Goal: Navigation & Orientation: Find specific page/section

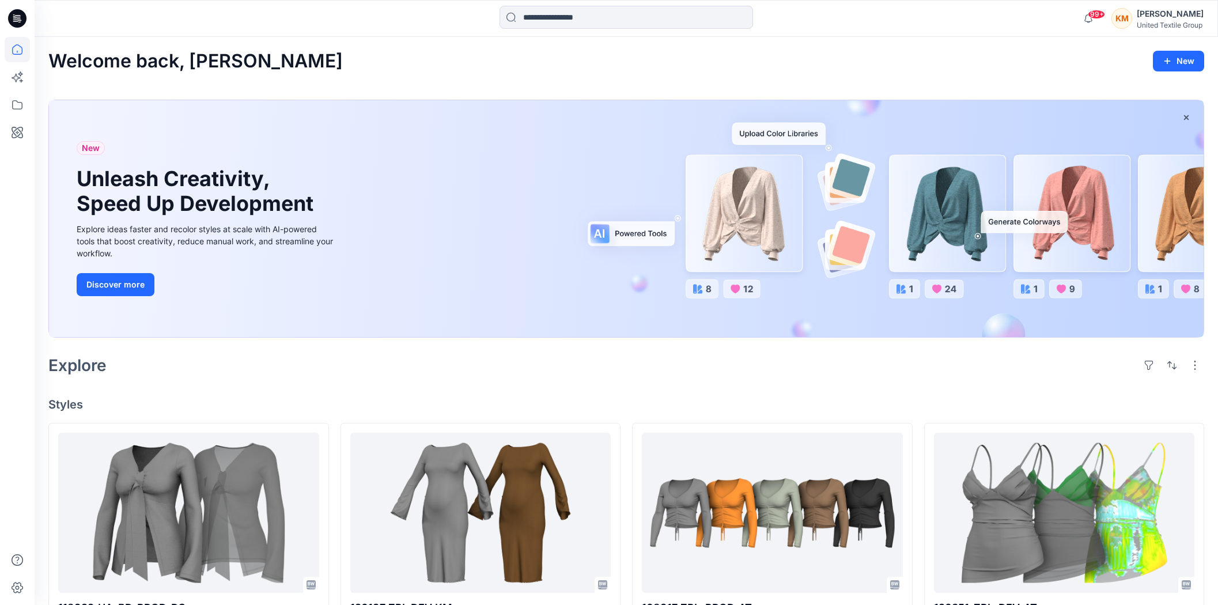
scroll to position [576, 0]
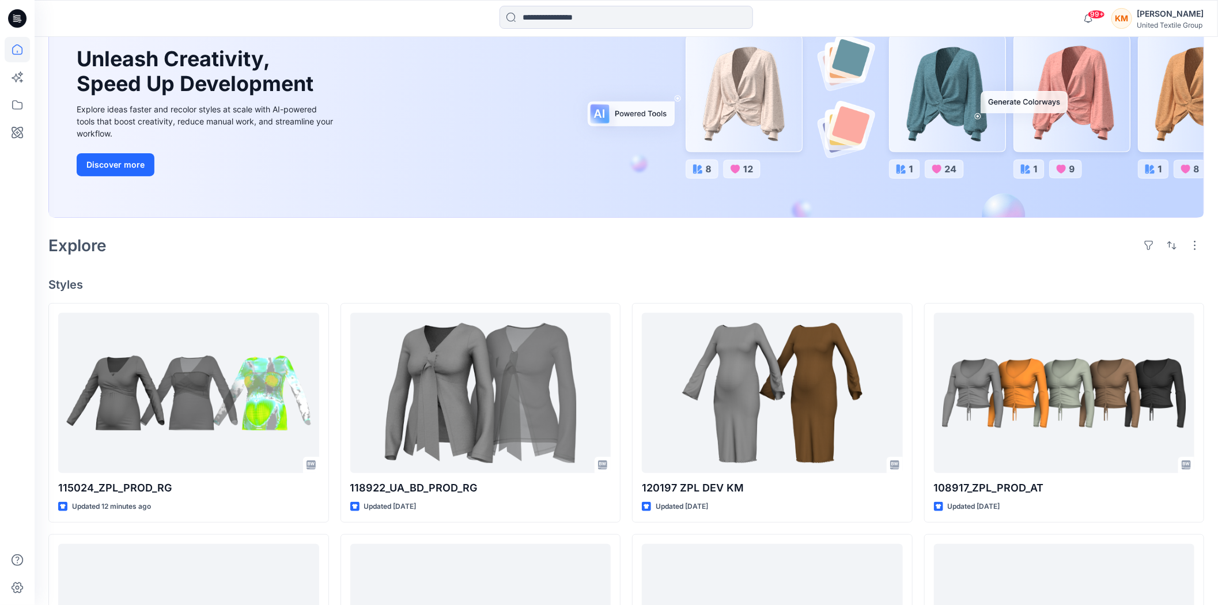
scroll to position [128, 0]
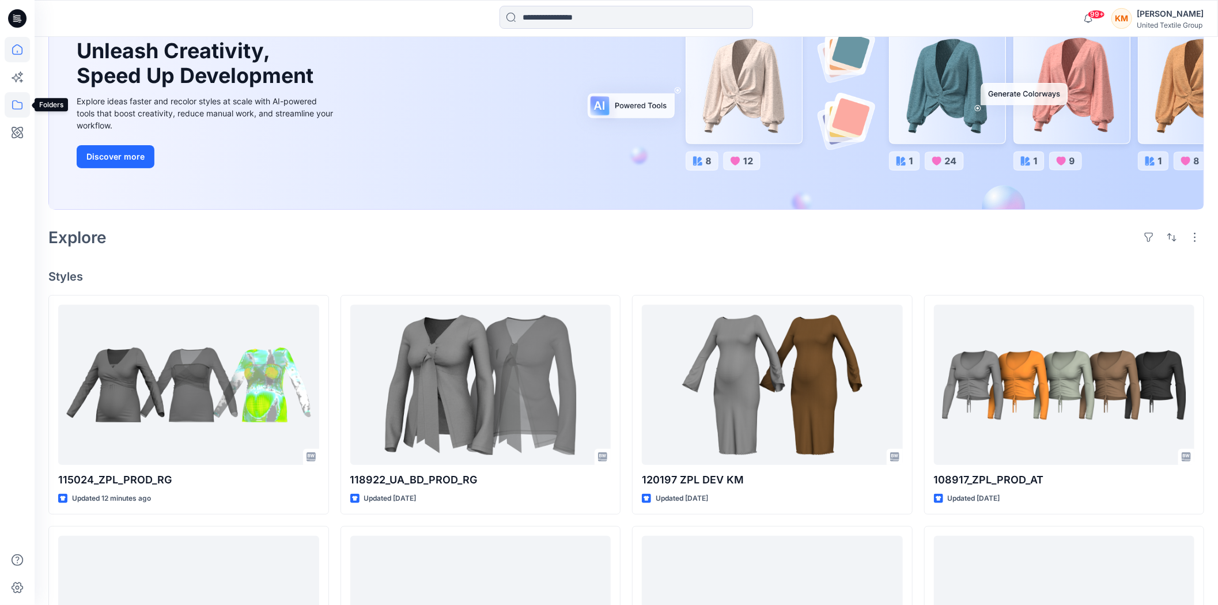
click at [15, 101] on icon at bounding box center [17, 104] width 25 height 25
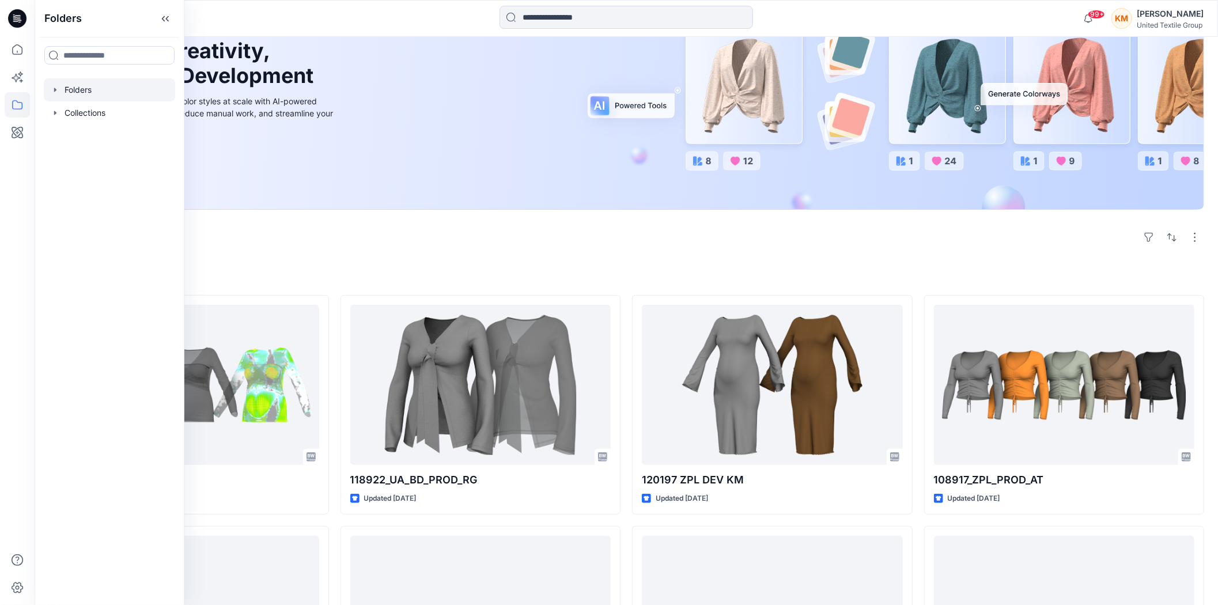
click at [107, 92] on div at bounding box center [109, 89] width 131 height 23
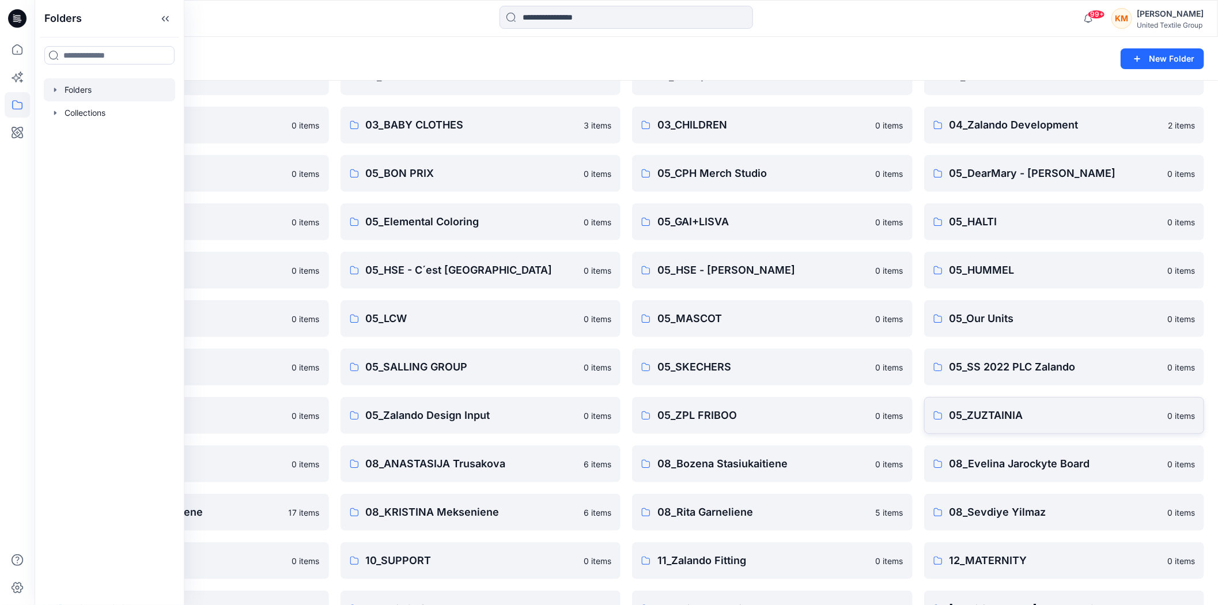
scroll to position [202, 0]
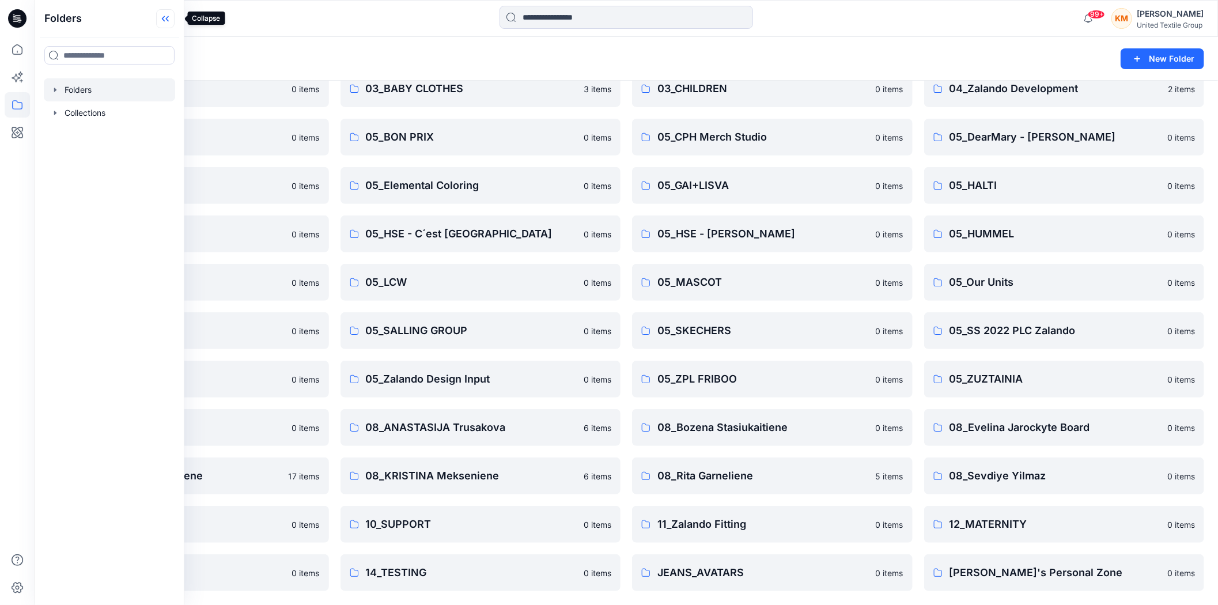
click at [170, 13] on icon at bounding box center [165, 18] width 18 height 19
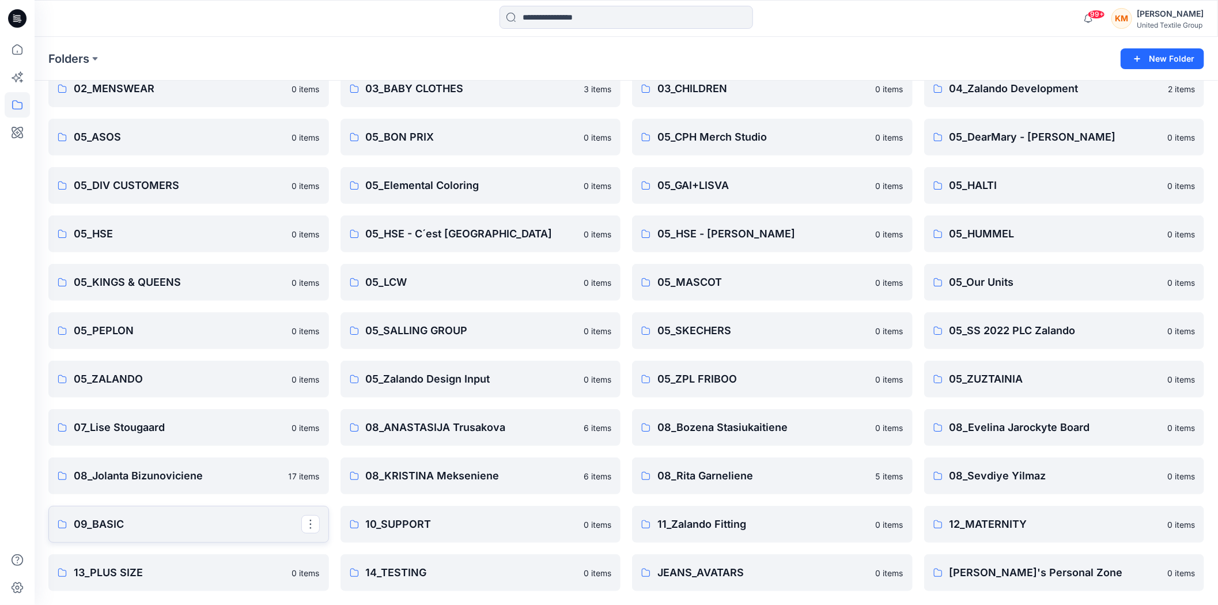
click at [233, 524] on p "09_BASIC" at bounding box center [188, 524] width 228 height 16
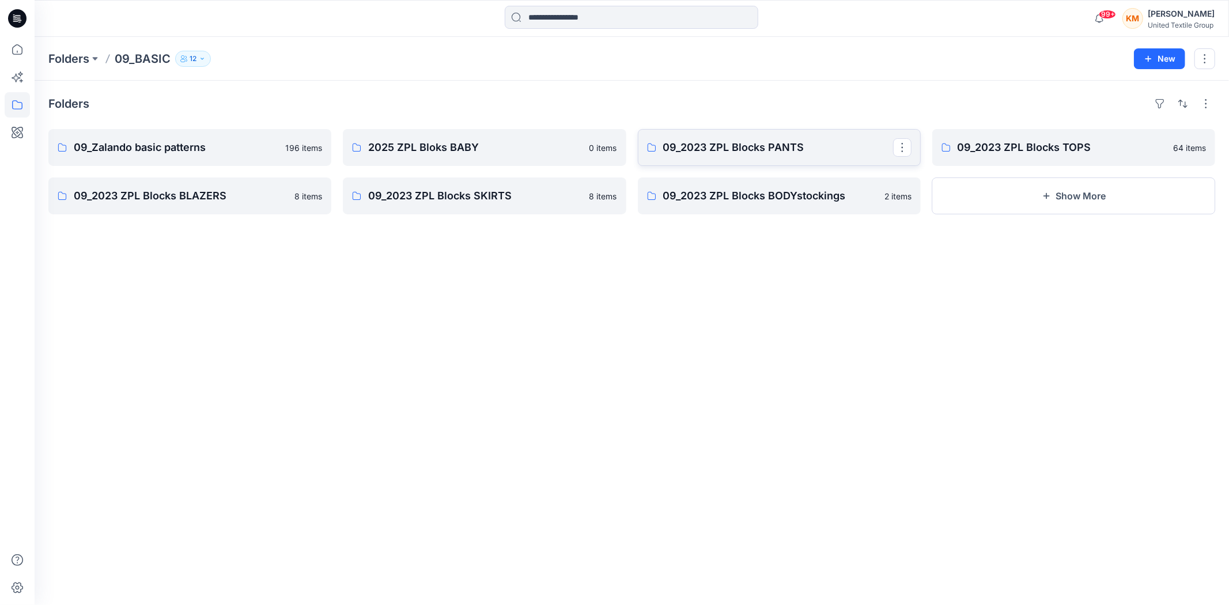
click at [753, 150] on p "09_2023 ZPL Blocks PANTS" at bounding box center [778, 147] width 230 height 16
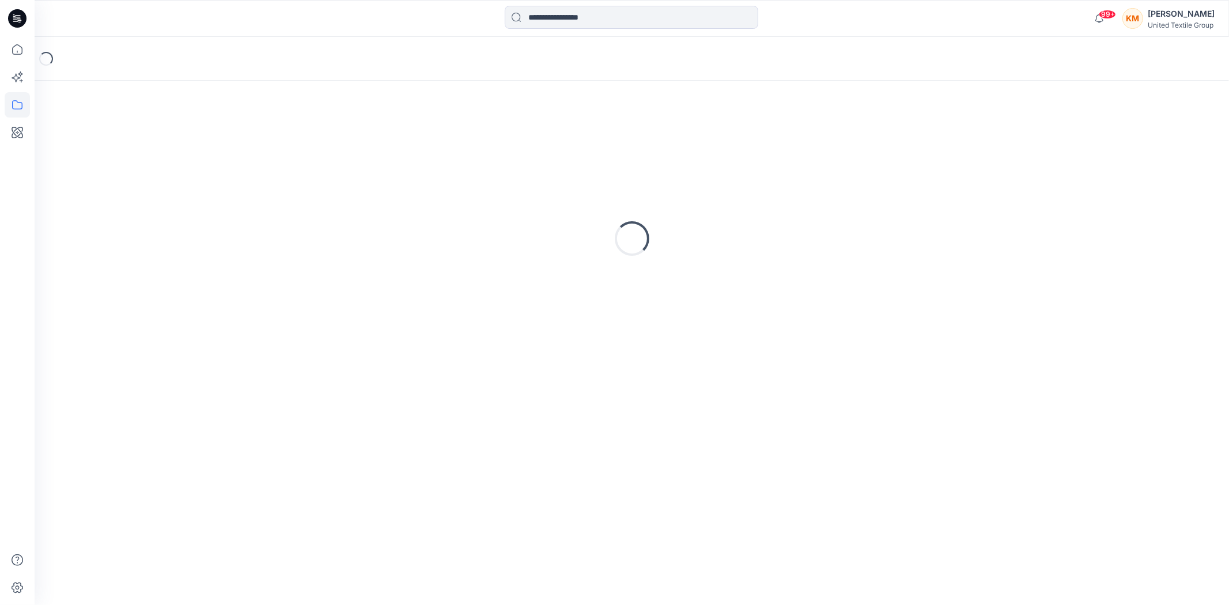
click at [753, 150] on div "Loading..." at bounding box center [631, 238] width 1166 height 288
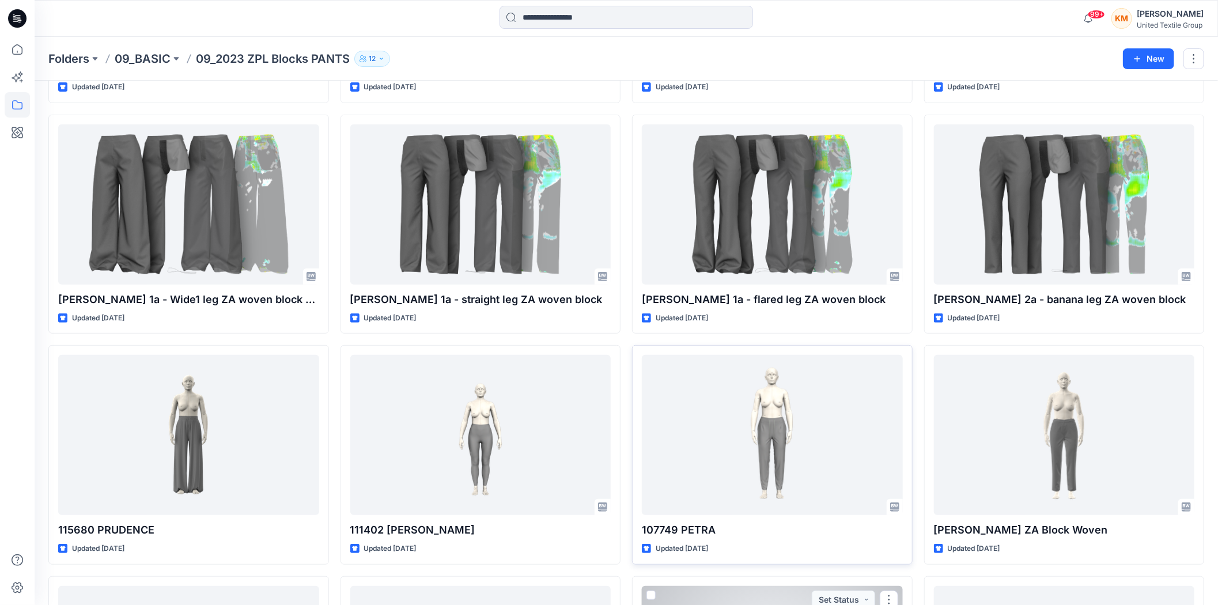
scroll to position [194, 0]
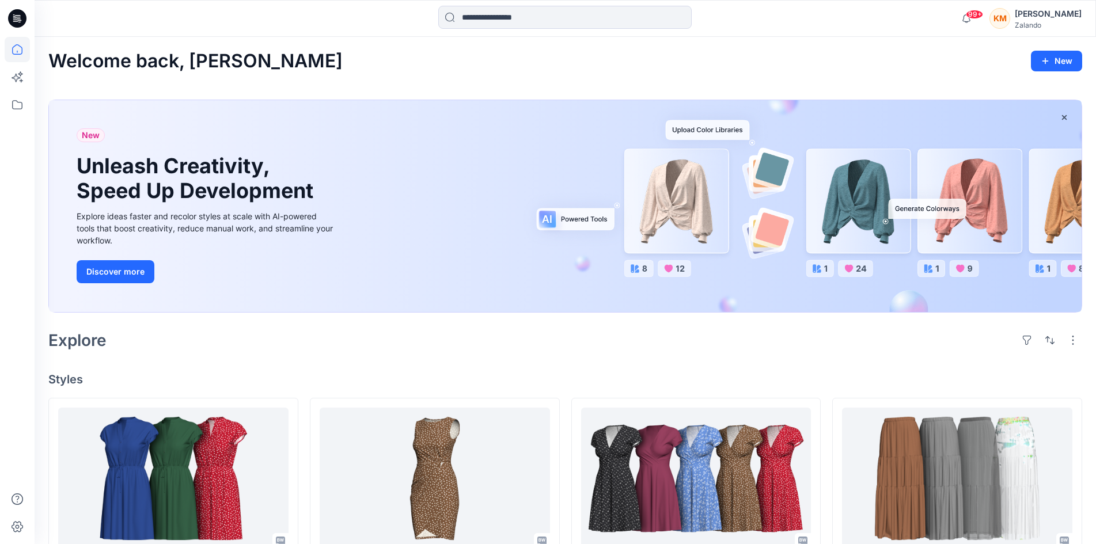
scroll to position [115, 0]
